Goal: Find contact information: Find contact information

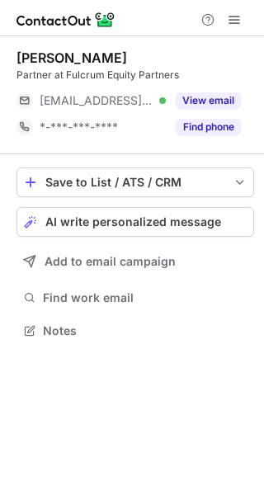
scroll to position [8, 8]
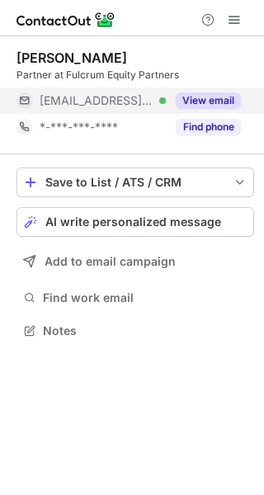
click at [143, 106] on span "***@fulcrumep.com" at bounding box center [97, 100] width 114 height 15
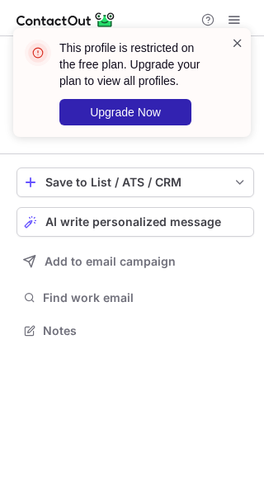
click at [232, 39] on span at bounding box center [237, 43] width 13 height 16
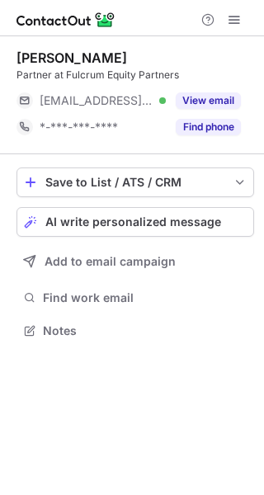
click at [239, 16] on div "This profile is restricted on the free plan. Upgrade your plan to view all prof…" at bounding box center [132, 28] width 264 height 33
click at [237, 16] on span at bounding box center [234, 19] width 13 height 13
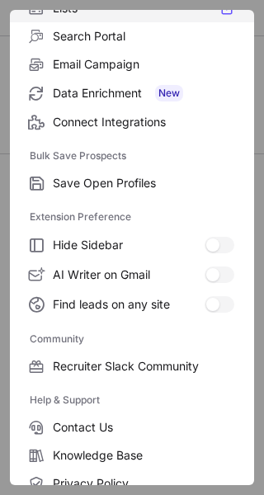
scroll to position [252, 0]
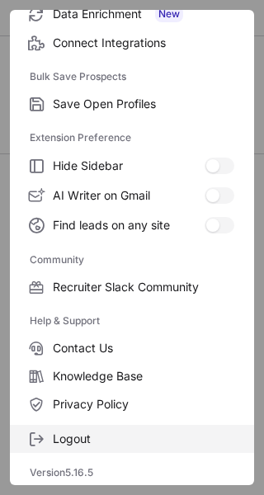
click at [67, 436] on span "Logout" at bounding box center [143, 438] width 181 height 15
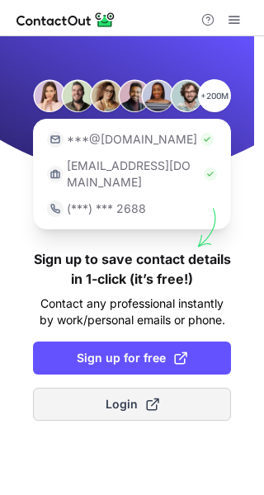
click at [98, 387] on button "Login" at bounding box center [132, 403] width 198 height 33
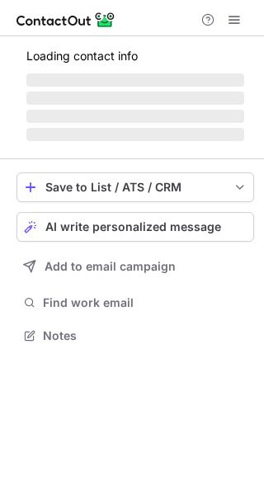
scroll to position [8, 8]
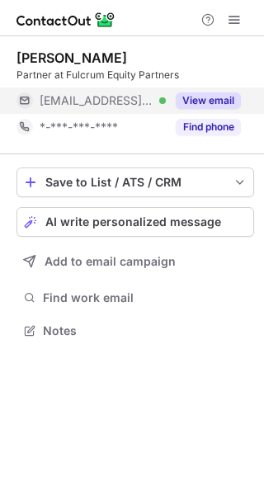
click at [116, 108] on div "***@fulcrumep.com Verified" at bounding box center [90, 100] width 149 height 26
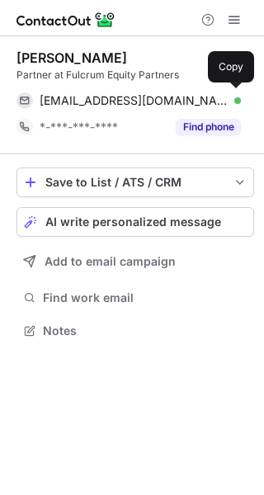
click at [116, 108] on div "tg@fulcrumep.com Verified Copy" at bounding box center [128, 100] width 224 height 26
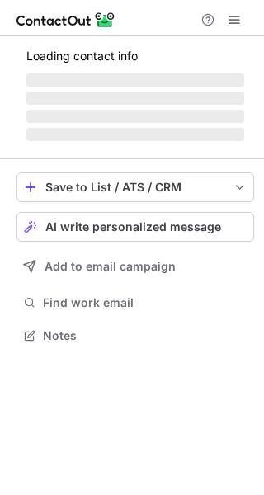
scroll to position [8, 8]
